Goal: Information Seeking & Learning: Learn about a topic

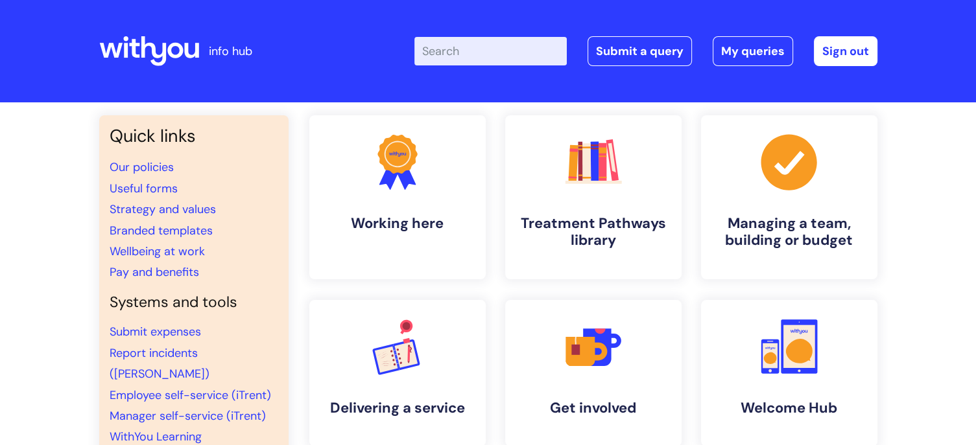
click at [468, 54] on input "Enter your search term here..." at bounding box center [490, 51] width 152 height 29
click at [443, 56] on input "Enter your search term here..." at bounding box center [490, 51] width 152 height 29
type input "central services hub"
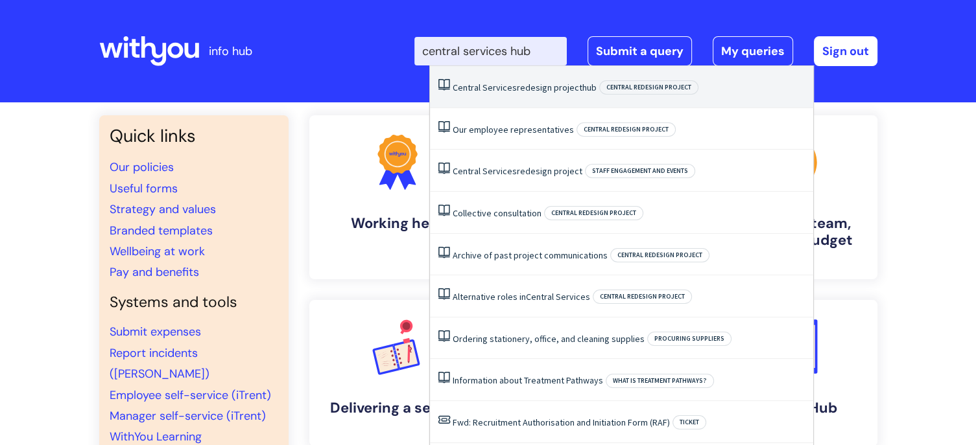
click at [519, 84] on link "Central Services redesign project hub" at bounding box center [525, 88] width 144 height 12
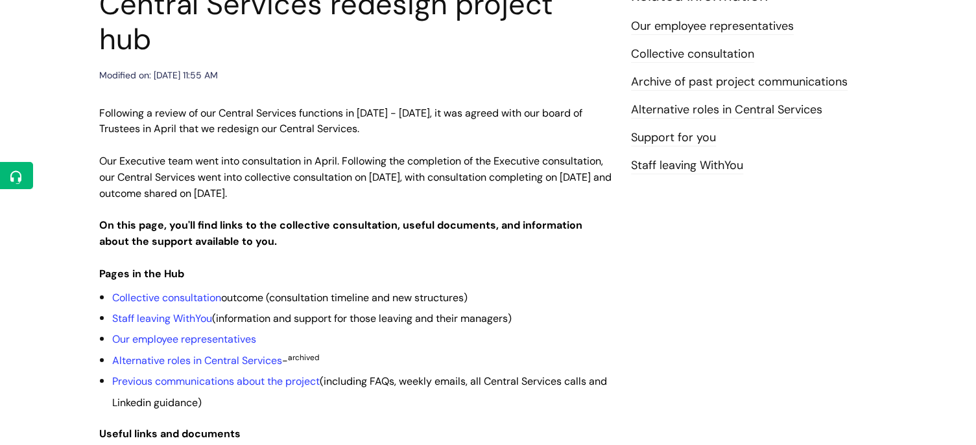
scroll to position [194, 0]
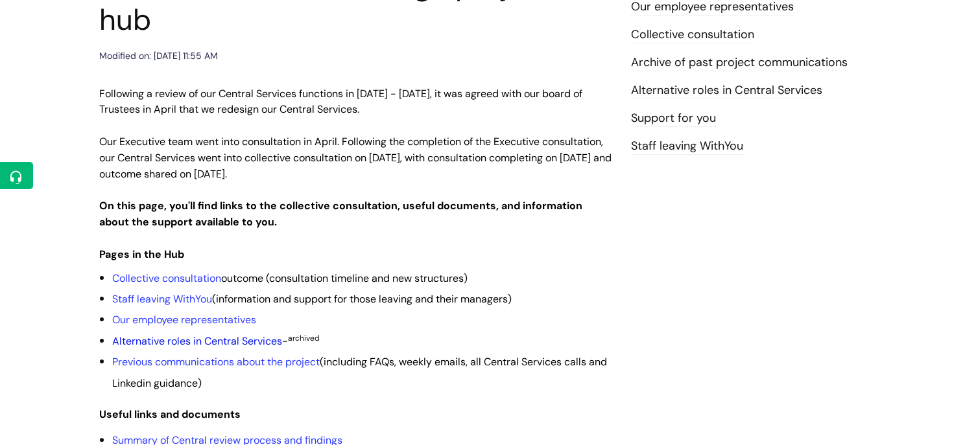
click at [172, 335] on link "Alternative roles in Central Services" at bounding box center [197, 342] width 170 height 14
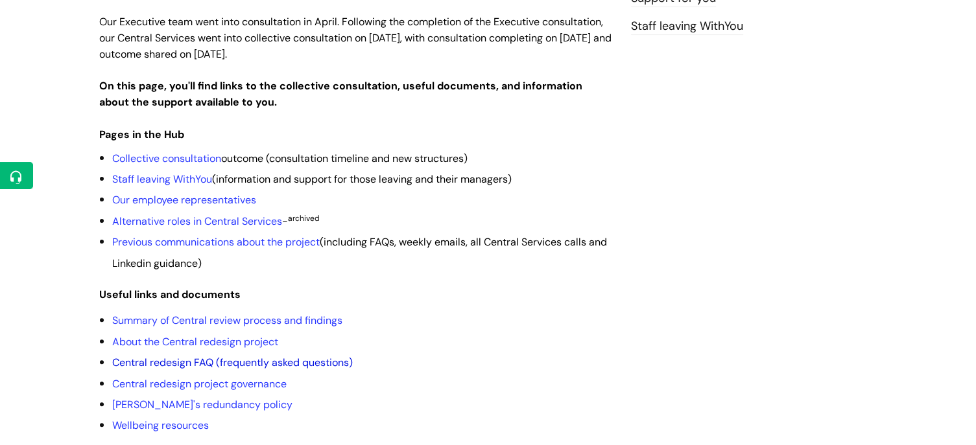
scroll to position [325, 0]
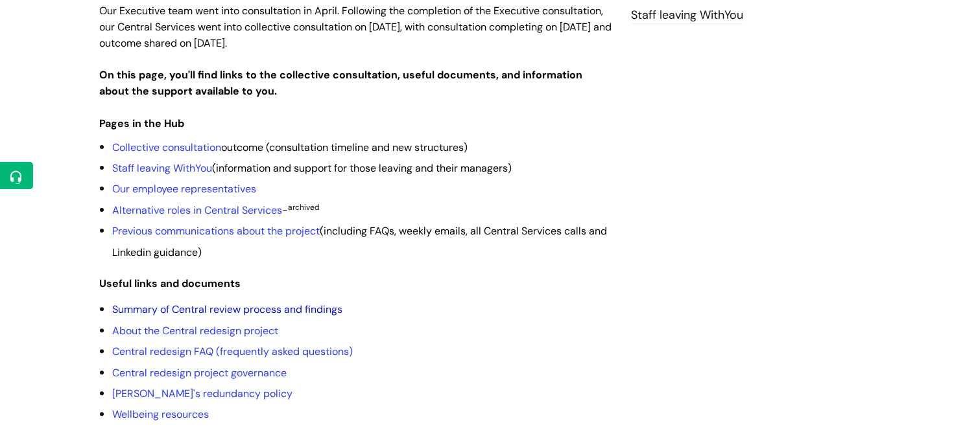
click at [260, 303] on link "Summary of Central review process and findings" at bounding box center [227, 310] width 230 height 14
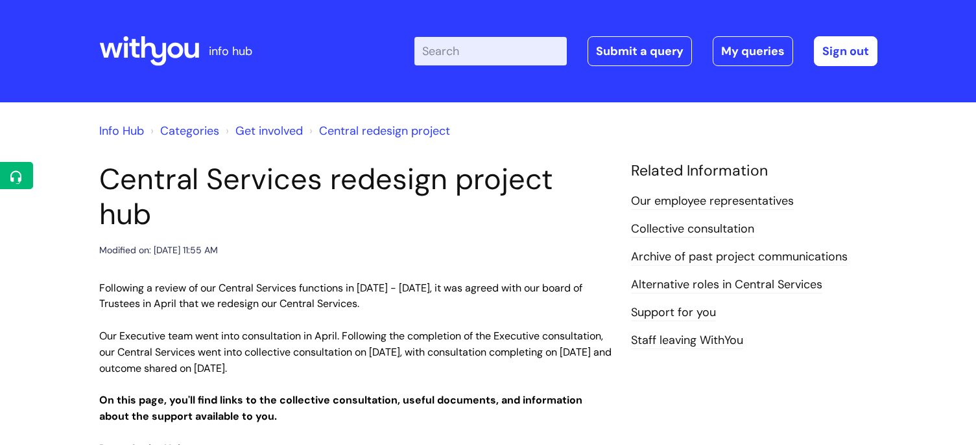
scroll to position [325, 0]
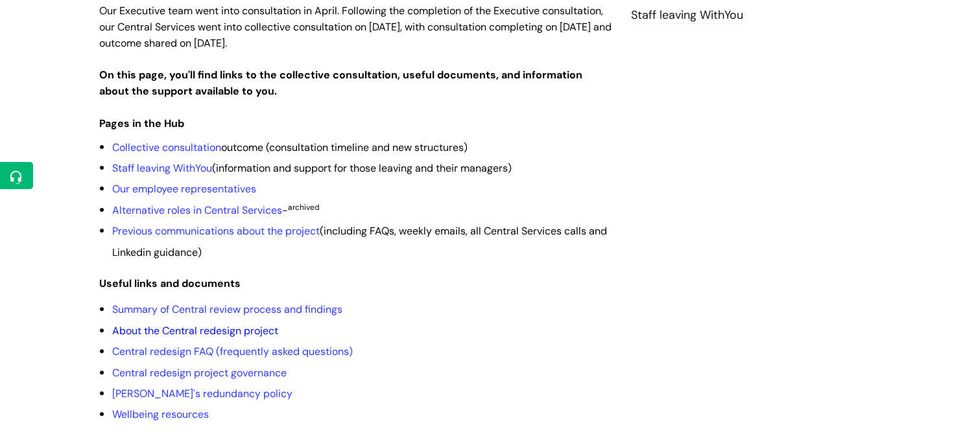
click at [183, 324] on link "About the Central redesign project" at bounding box center [195, 331] width 166 height 14
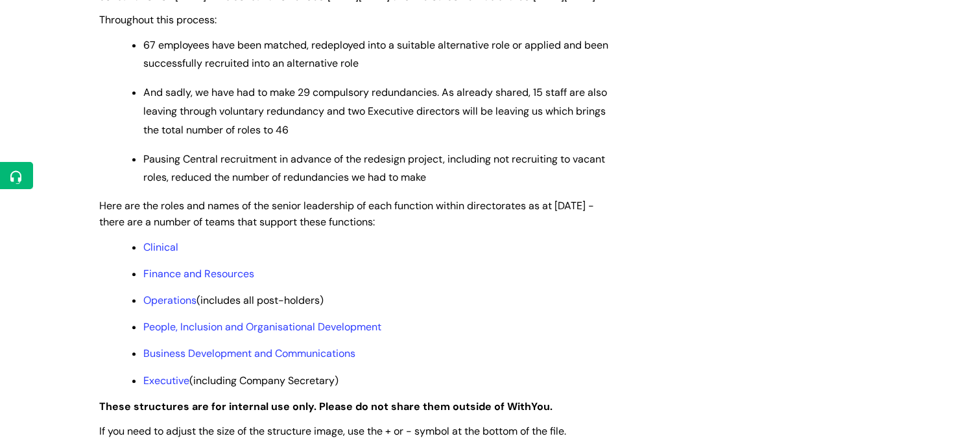
scroll to position [972, 0]
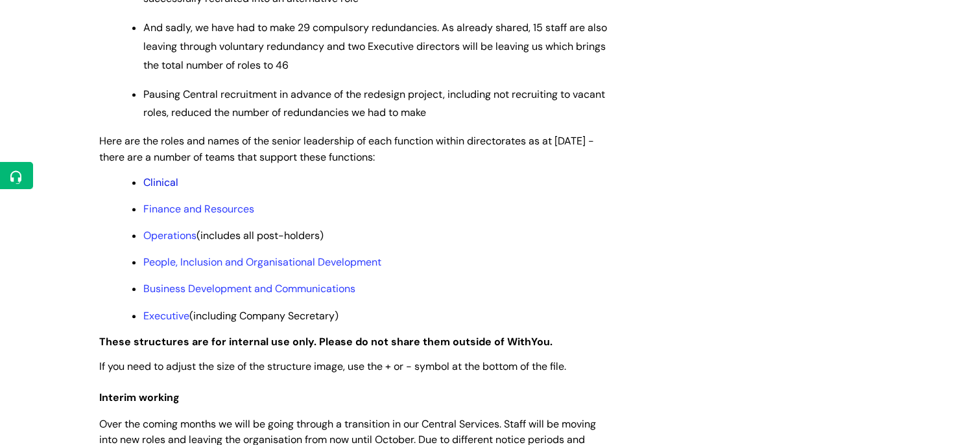
click at [156, 189] on link "Clinical" at bounding box center [160, 183] width 35 height 14
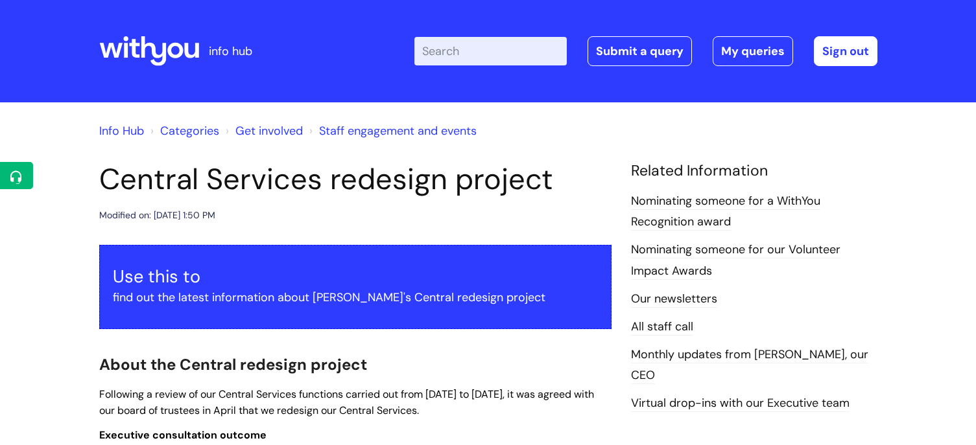
scroll to position [972, 0]
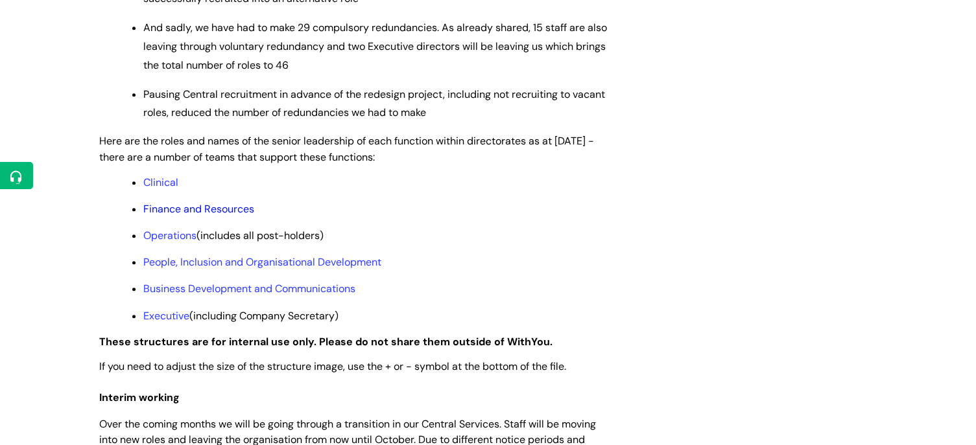
click at [181, 216] on link "Finance and Resources" at bounding box center [198, 209] width 111 height 14
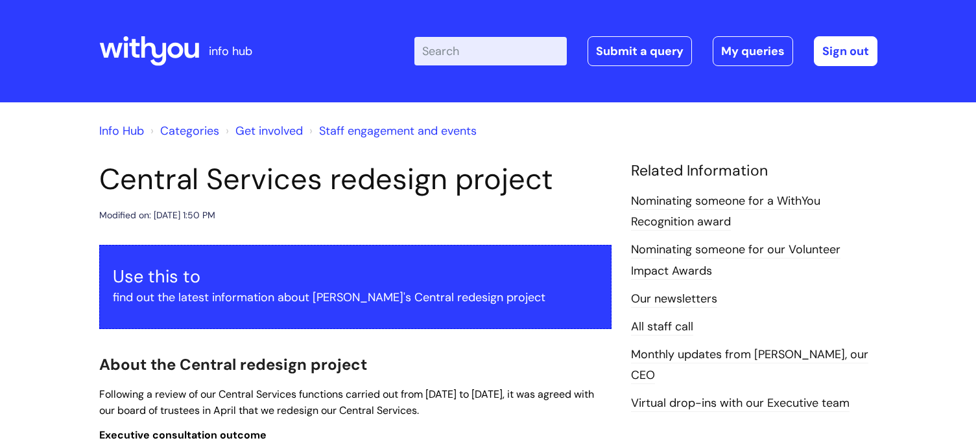
scroll to position [972, 0]
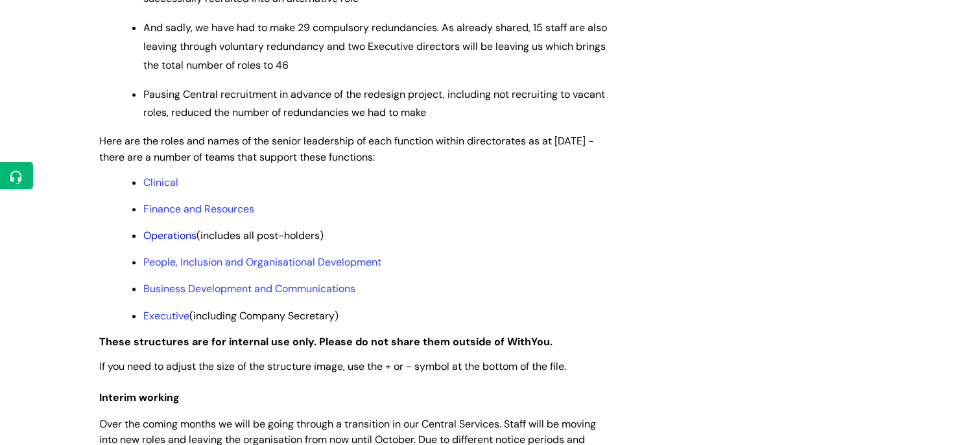
click at [174, 242] on link "Operations" at bounding box center [169, 236] width 53 height 14
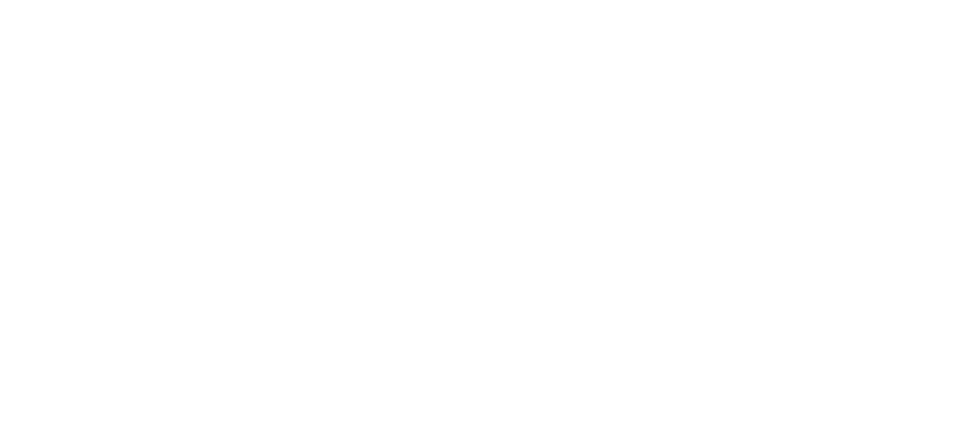
scroll to position [972, 0]
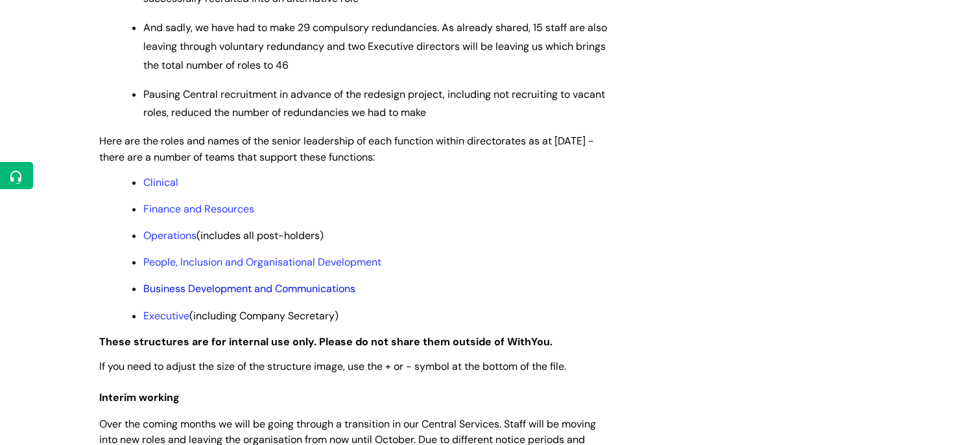
click at [293, 296] on link "Business Development and Communications" at bounding box center [249, 289] width 212 height 14
